Goal: Find contact information: Find contact information

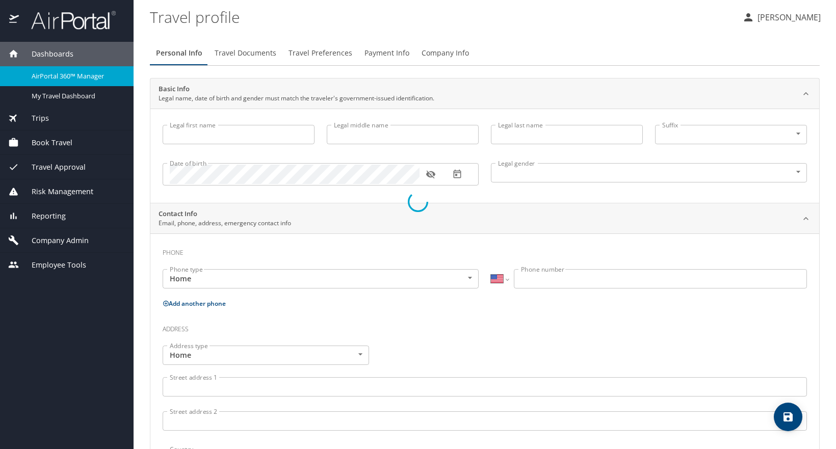
select select "US"
type input "Allison"
type input "Grace"
type input "Holum"
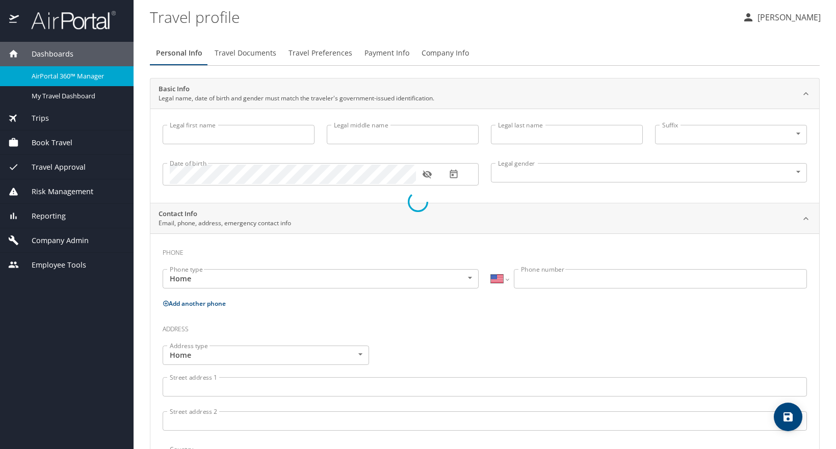
type input "Female"
select select "US"
select select "AT"
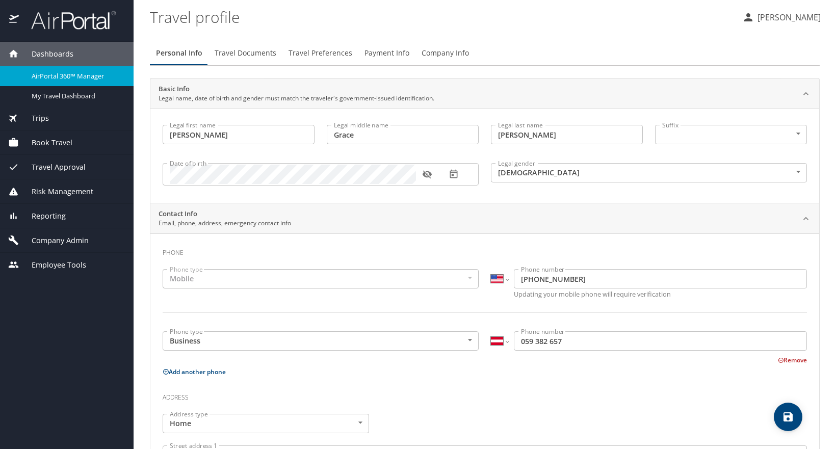
click at [53, 147] on span "Book Travel" at bounding box center [46, 142] width 54 height 11
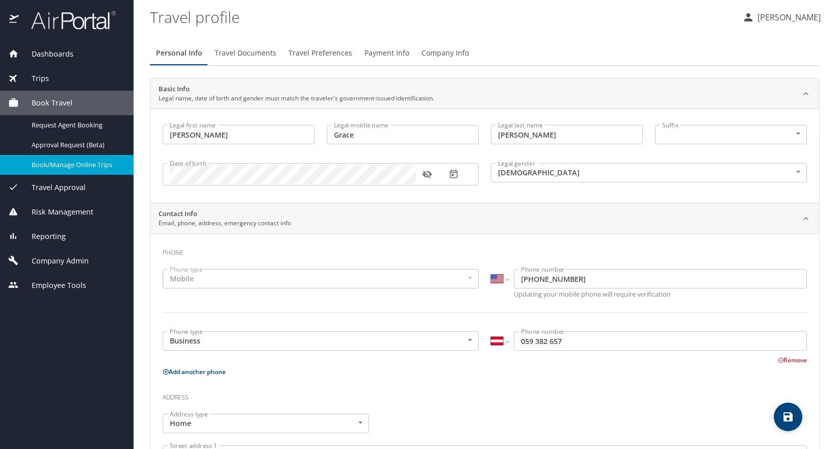
click at [68, 168] on span "Book/Manage Online Trips" at bounding box center [77, 165] width 90 height 10
click at [36, 56] on span "Dashboards" at bounding box center [46, 53] width 55 height 11
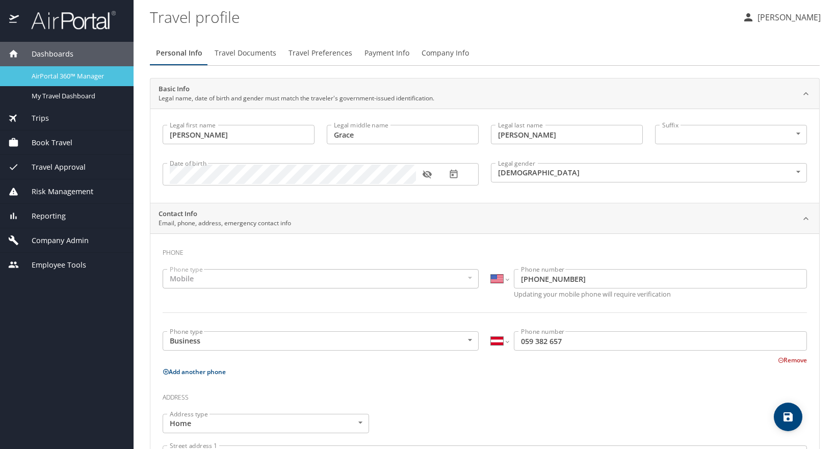
click at [91, 83] on link "AirPortal 360™ Manager" at bounding box center [67, 76] width 134 height 20
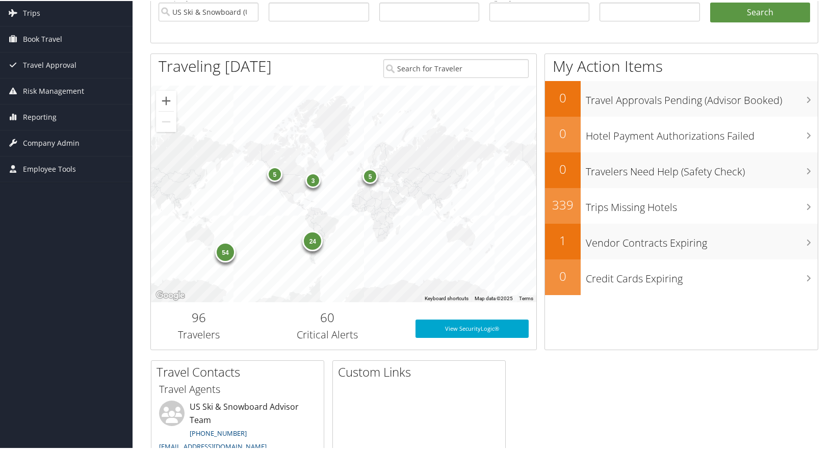
scroll to position [102, 0]
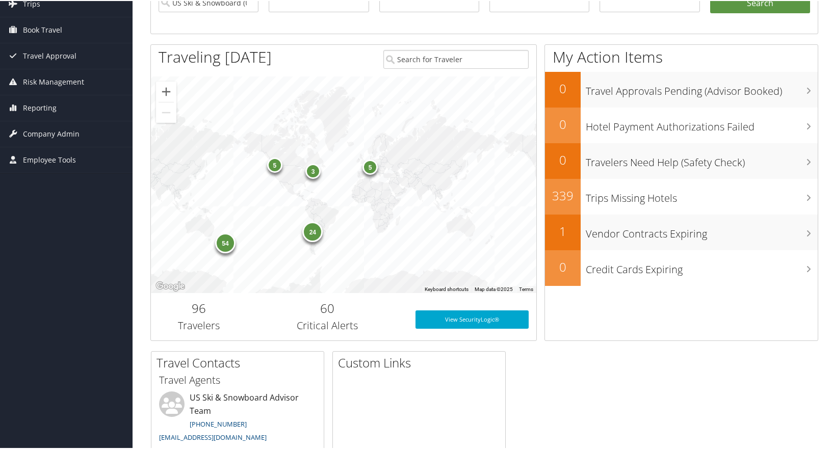
click at [275, 168] on div "5" at bounding box center [274, 164] width 15 height 15
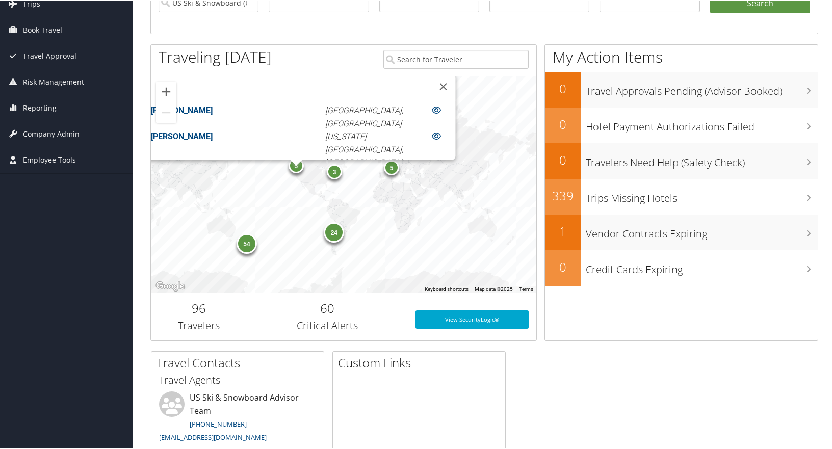
click at [340, 173] on div "3" at bounding box center [334, 170] width 15 height 15
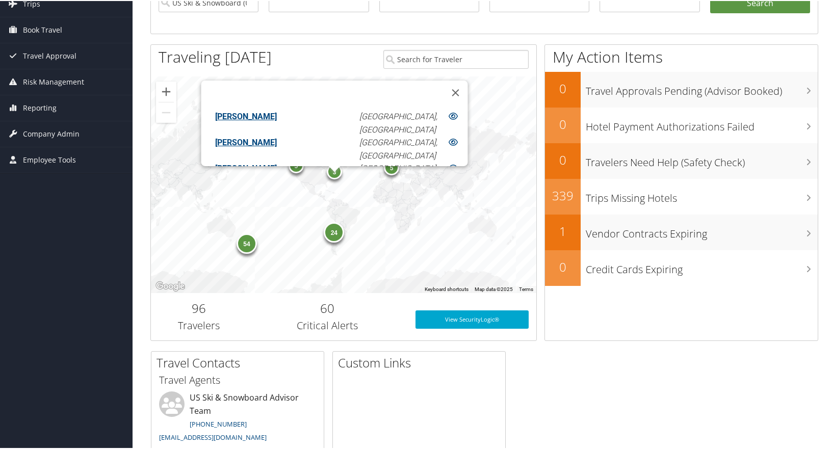
click at [393, 173] on div "5" at bounding box center [391, 166] width 15 height 15
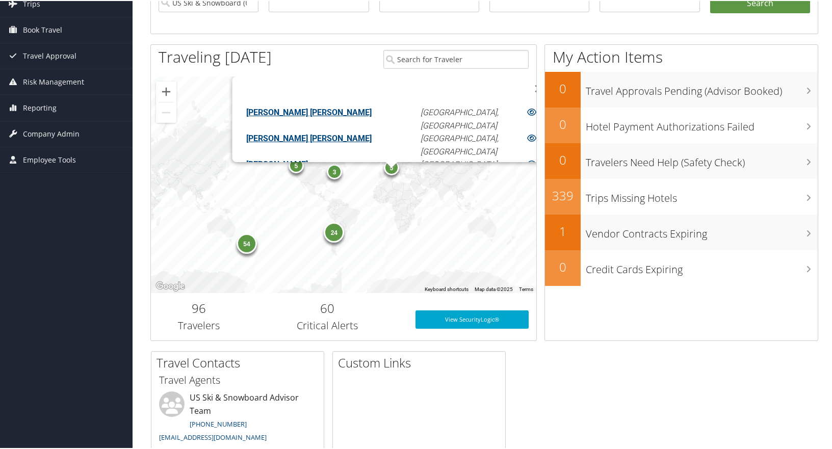
click at [334, 235] on div "24" at bounding box center [334, 231] width 20 height 20
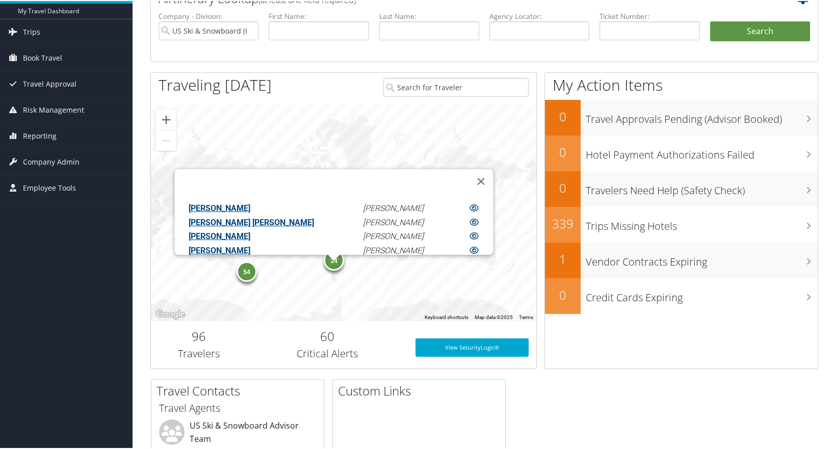
scroll to position [301, 0]
click at [253, 270] on div "54" at bounding box center [247, 271] width 20 height 20
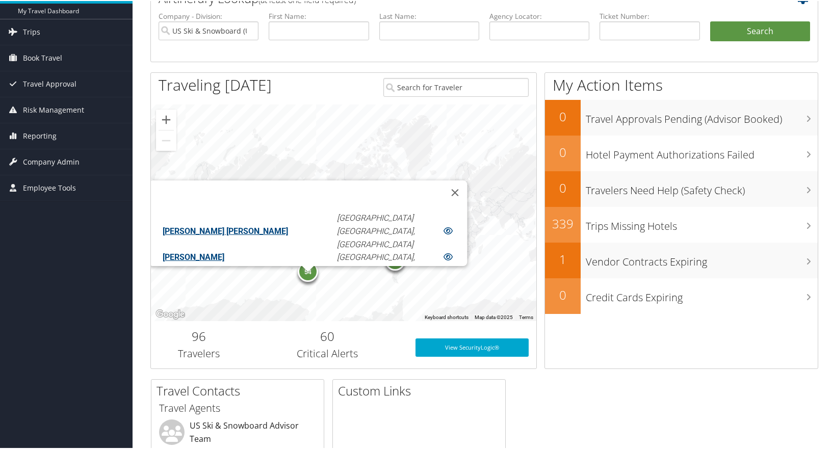
scroll to position [541, 0]
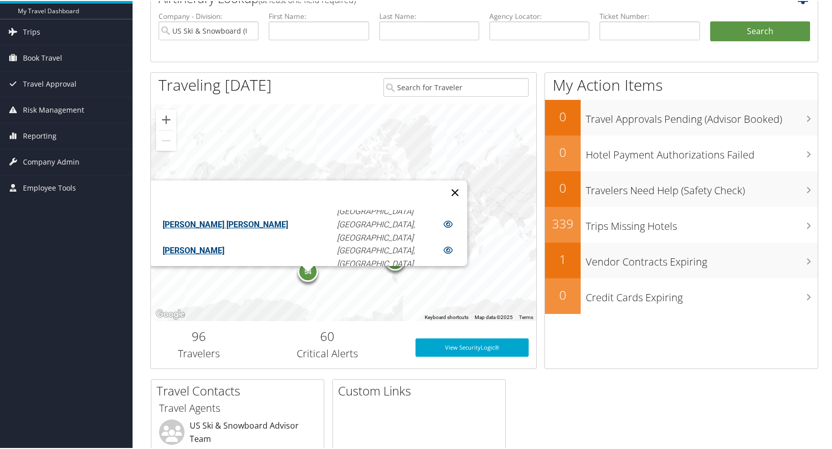
click at [443, 183] on button "Close" at bounding box center [455, 191] width 24 height 24
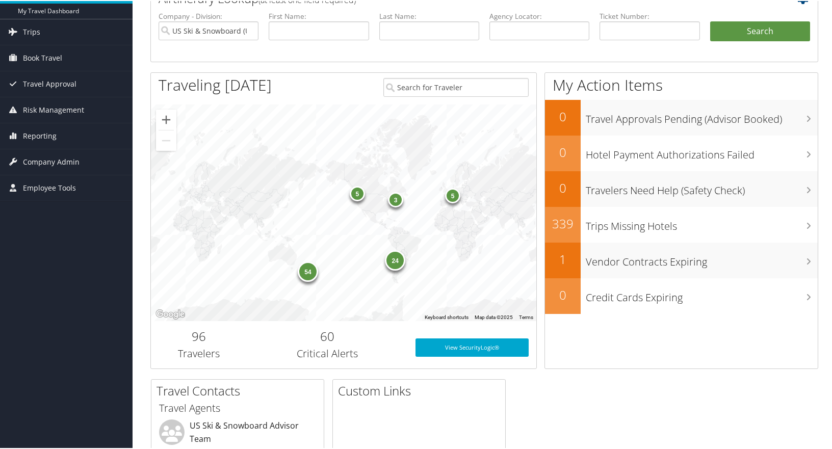
click at [343, 55] on li "First Name:" at bounding box center [319, 33] width 110 height 47
click at [389, 53] on li "Last Name:" at bounding box center [429, 33] width 110 height 47
click at [395, 199] on div "3" at bounding box center [395, 198] width 15 height 15
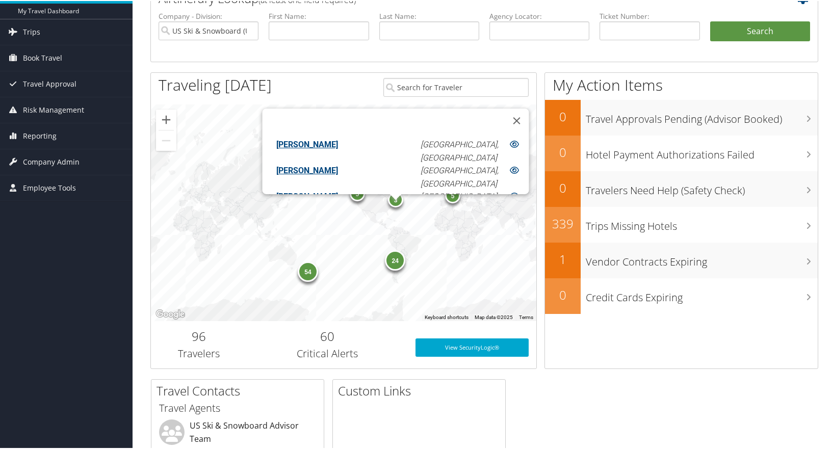
scroll to position [9, 0]
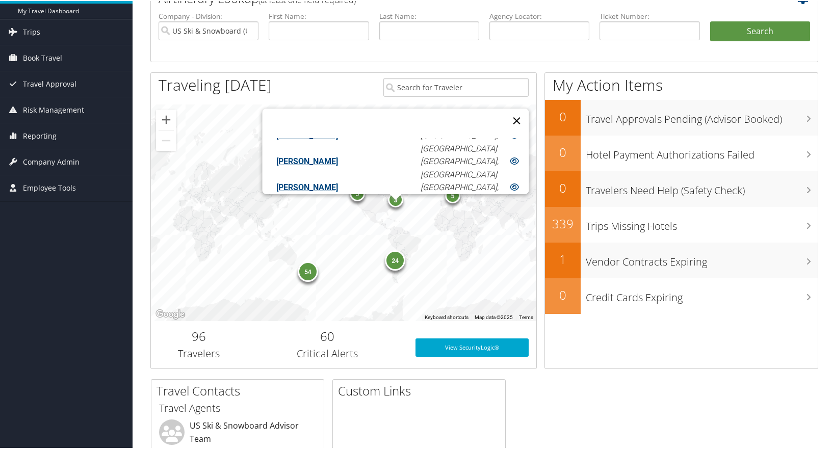
click at [504, 114] on button "Close" at bounding box center [516, 120] width 24 height 24
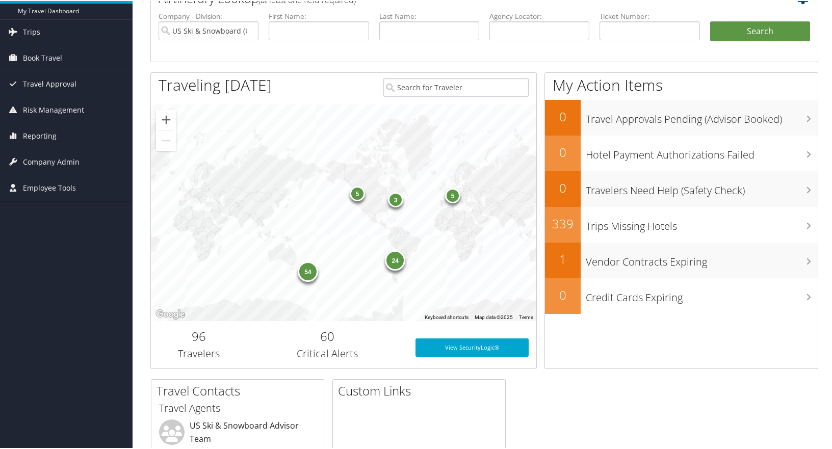
click at [361, 198] on div "5" at bounding box center [357, 192] width 15 height 15
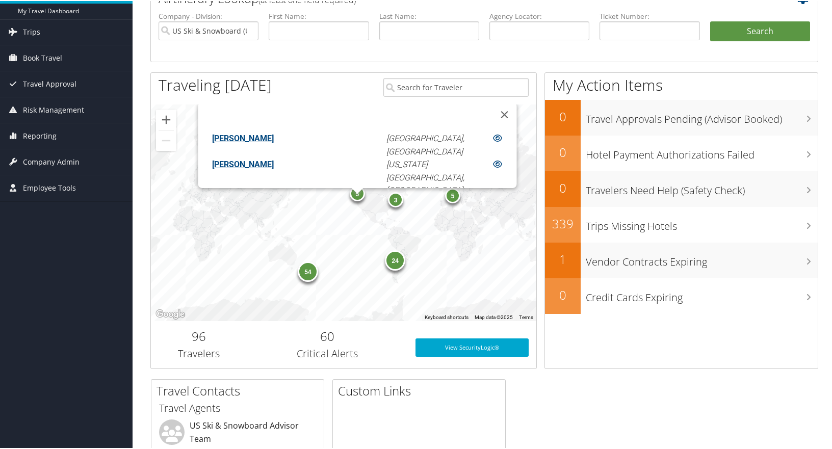
scroll to position [36, 0]
click at [492, 106] on button "Close" at bounding box center [504, 113] width 24 height 24
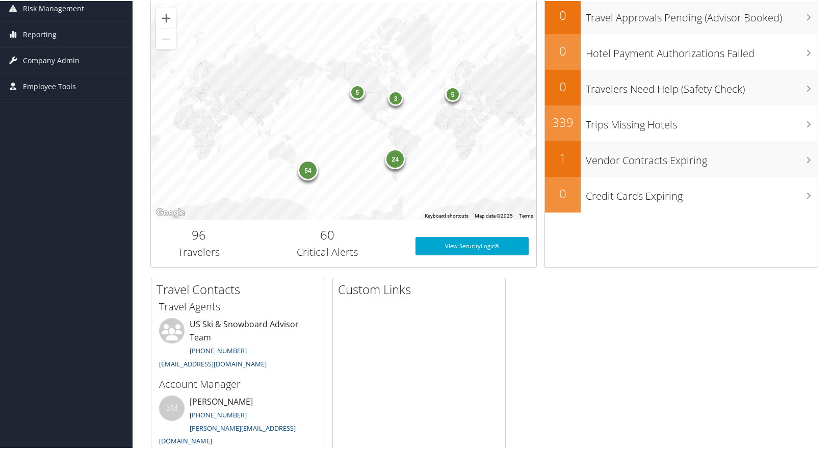
scroll to position [225, 0]
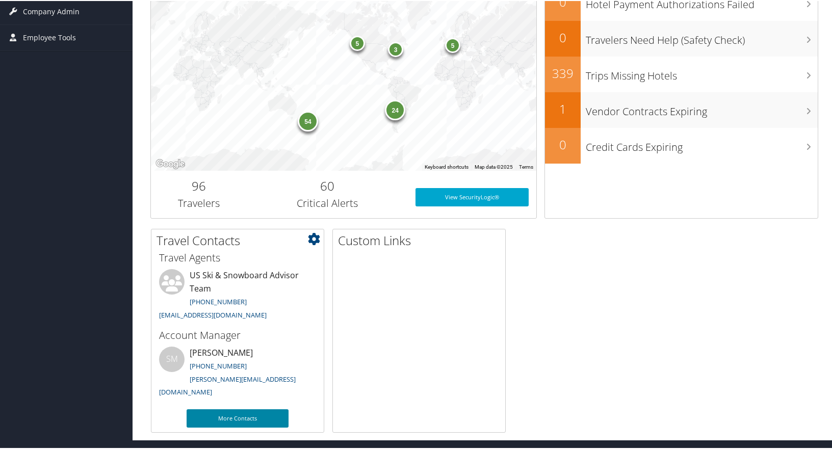
click at [250, 419] on link "More Contacts" at bounding box center [238, 417] width 102 height 18
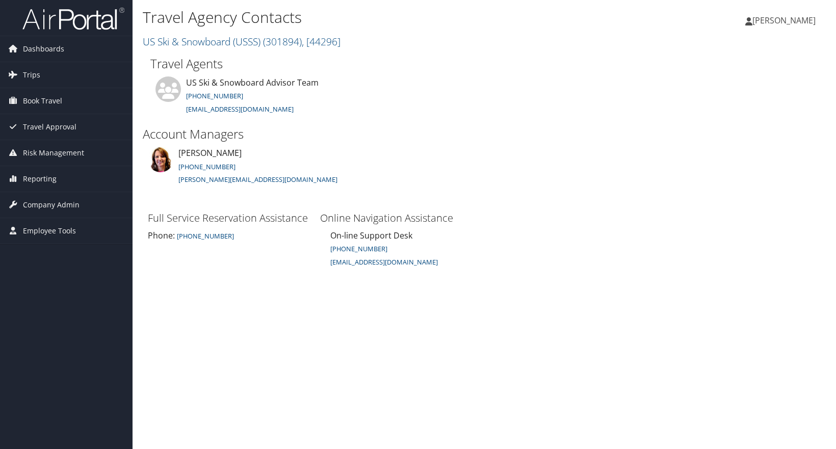
click at [271, 221] on h3 "Full Service Reservation Assistance" at bounding box center [229, 218] width 162 height 14
click at [275, 217] on h3 "Full Service Reservation Assistance" at bounding box center [229, 218] width 162 height 14
click at [344, 214] on h3 "Online Navigation Assistance" at bounding box center [401, 218] width 162 height 14
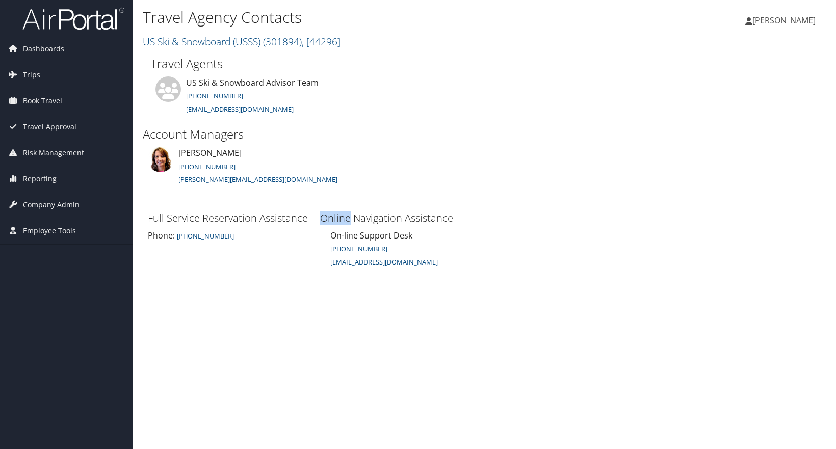
click at [344, 214] on h3 "Online Navigation Assistance" at bounding box center [401, 218] width 162 height 14
click at [421, 215] on h3 "Online Navigation Assistance" at bounding box center [401, 218] width 162 height 14
drag, startPoint x: 428, startPoint y: 261, endPoint x: 322, endPoint y: 260, distance: 106.0
click at [322, 260] on div "On-line Support Desk (888) 535-0179 onlinesupport@cbtravel.com" at bounding box center [401, 248] width 162 height 39
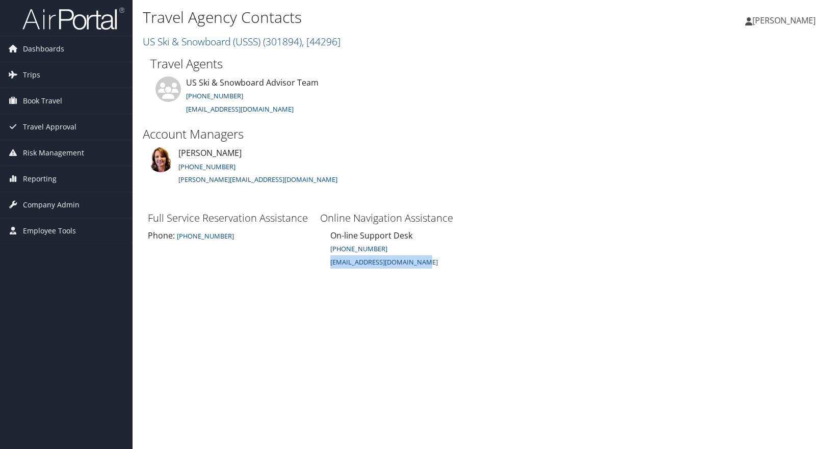
copy small "onlinesupport@cbtravel.com"
